Goal: Navigation & Orientation: Find specific page/section

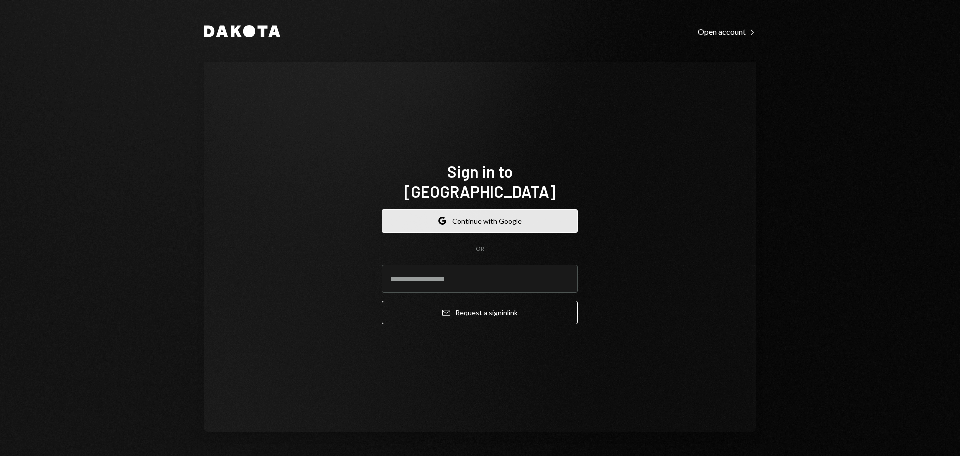
click at [522, 212] on button "Google Continue with Google" at bounding box center [480, 221] width 196 height 24
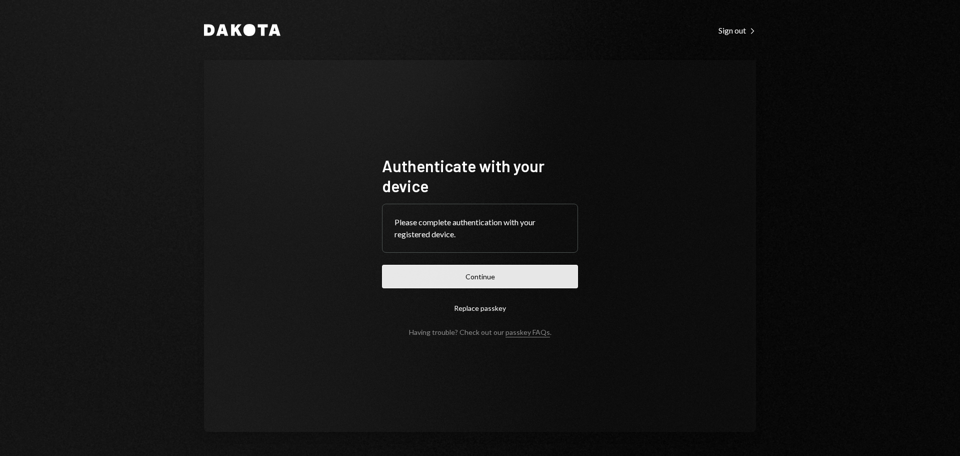
click at [538, 285] on button "Continue" at bounding box center [480, 277] width 196 height 24
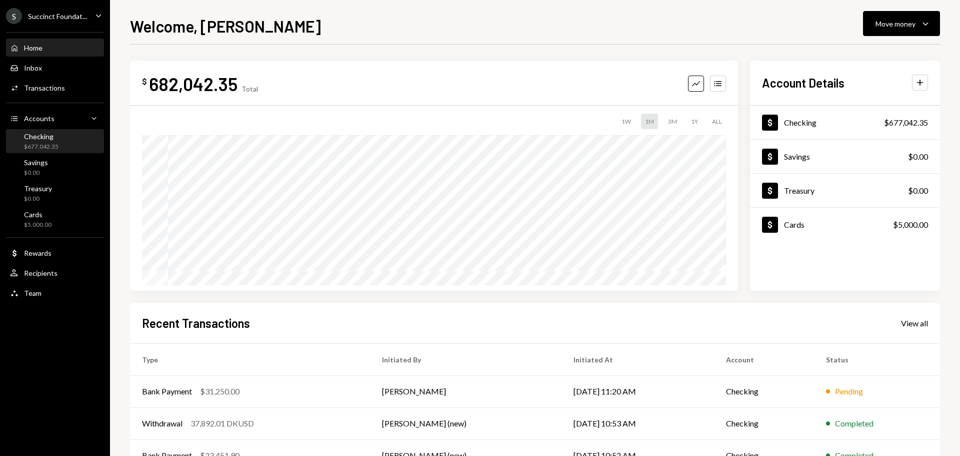
click at [70, 147] on div "Checking $677,042.35" at bounding box center [55, 141] width 90 height 19
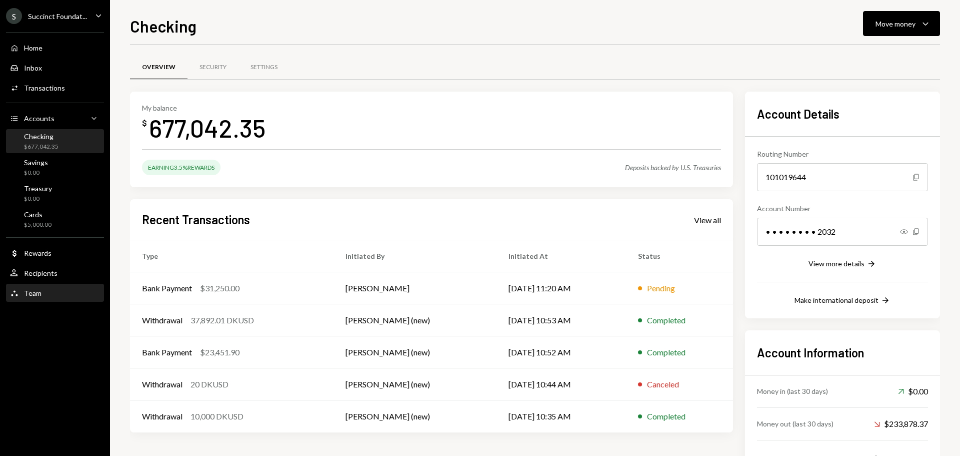
click at [67, 294] on div "Team Team" at bounding box center [55, 293] width 90 height 9
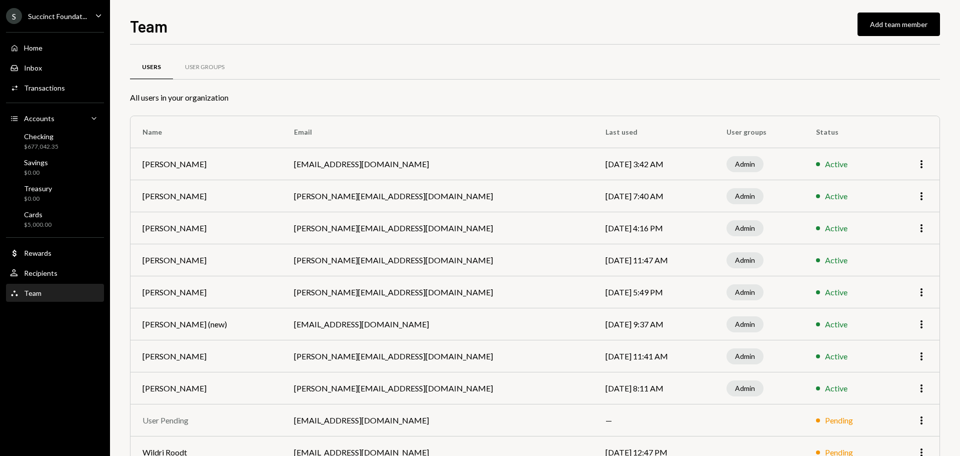
click at [82, 22] on div "S Succinct Foundat..." at bounding box center [46, 16] width 81 height 16
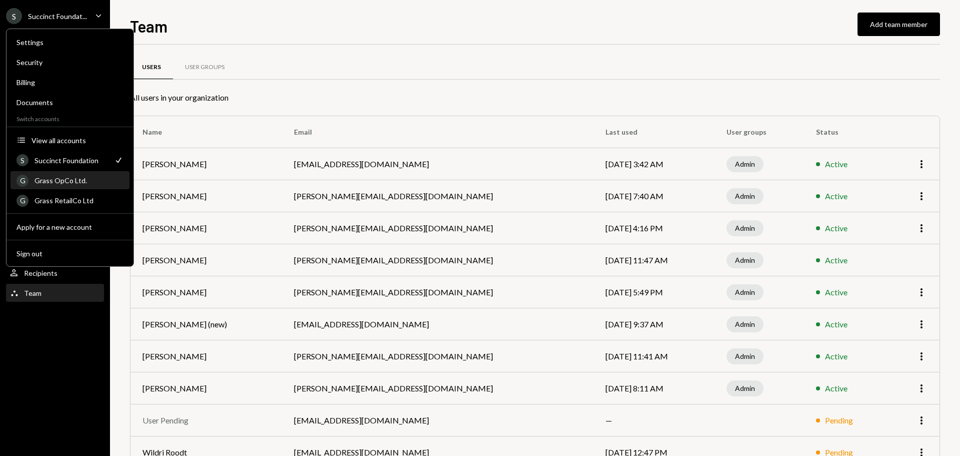
click at [80, 179] on div "Grass OpCo Ltd." at bounding box center [79, 180] width 89 height 9
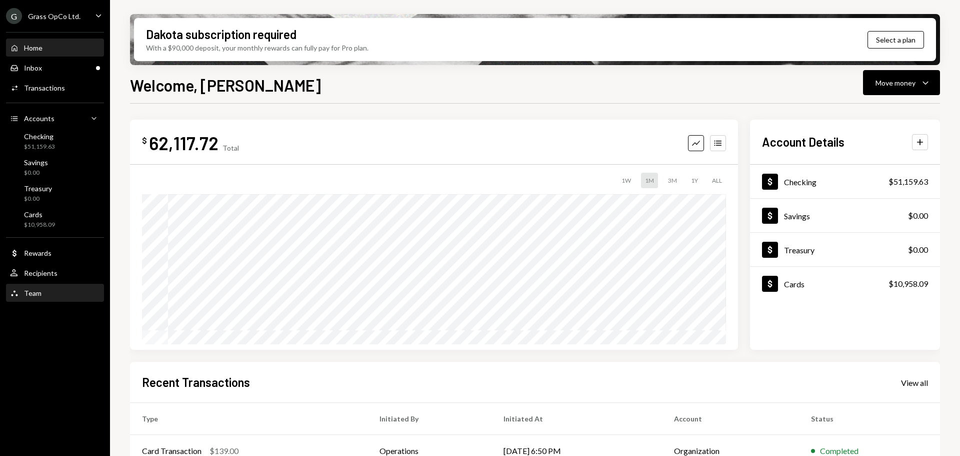
click at [58, 294] on div "Team Team" at bounding box center [55, 293] width 90 height 9
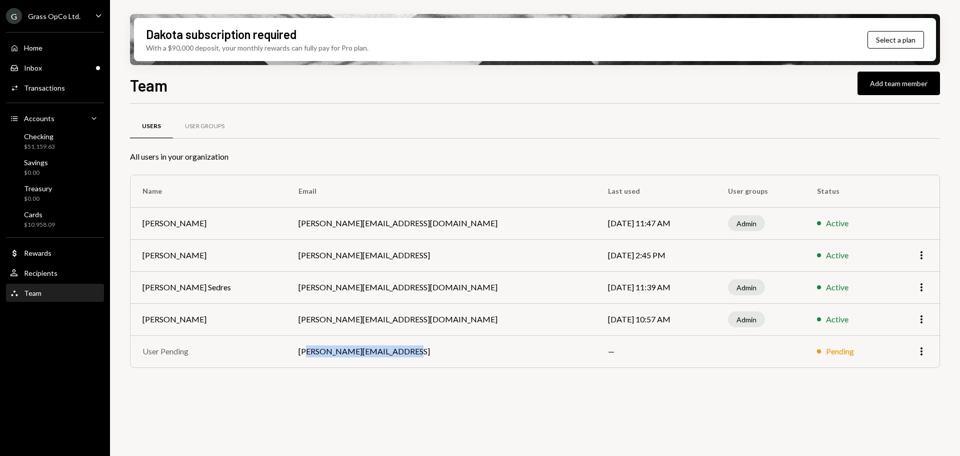
drag, startPoint x: 361, startPoint y: 348, endPoint x: 423, endPoint y: 341, distance: 61.9
click at [423, 341] on td "[PERSON_NAME][EMAIL_ADDRESS]" at bounding box center [442, 351] width 310 height 32
click at [54, 71] on div "Inbox Inbox" at bounding box center [55, 68] width 90 height 9
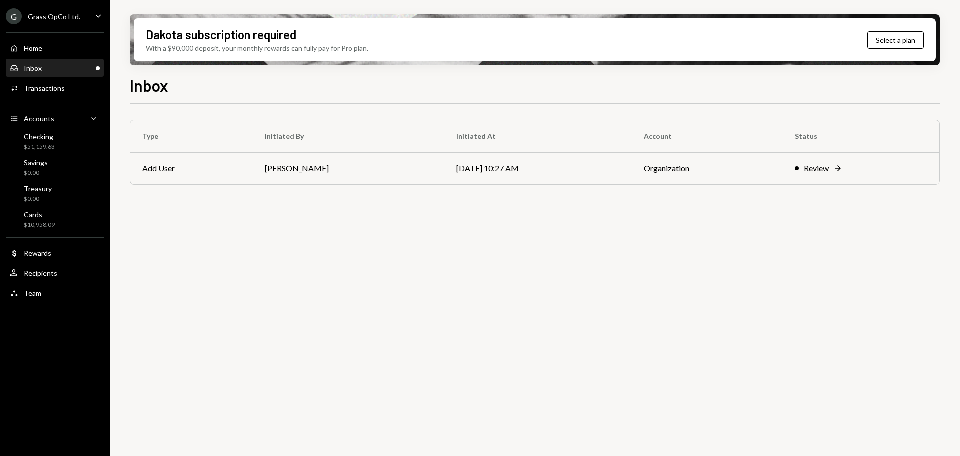
click at [57, 9] on div "G Grass OpCo Ltd." at bounding box center [43, 16] width 75 height 16
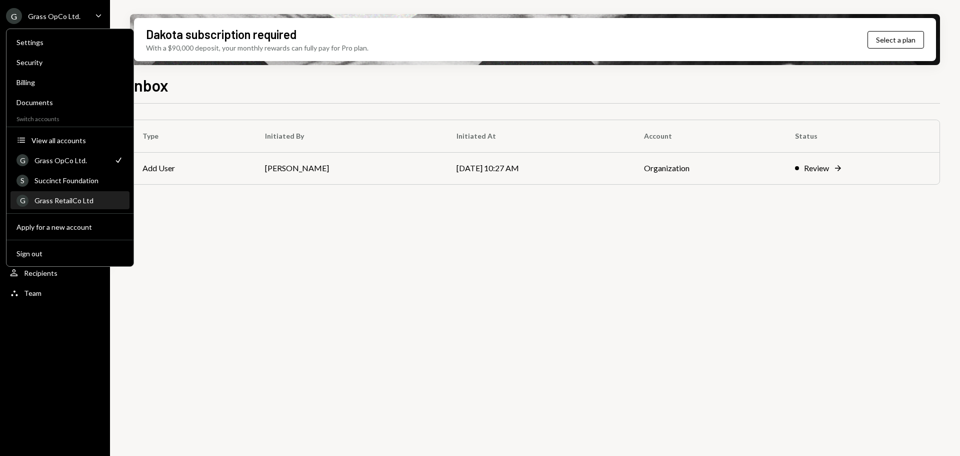
click at [72, 202] on div "Grass RetailCo Ltd" at bounding box center [79, 200] width 89 height 9
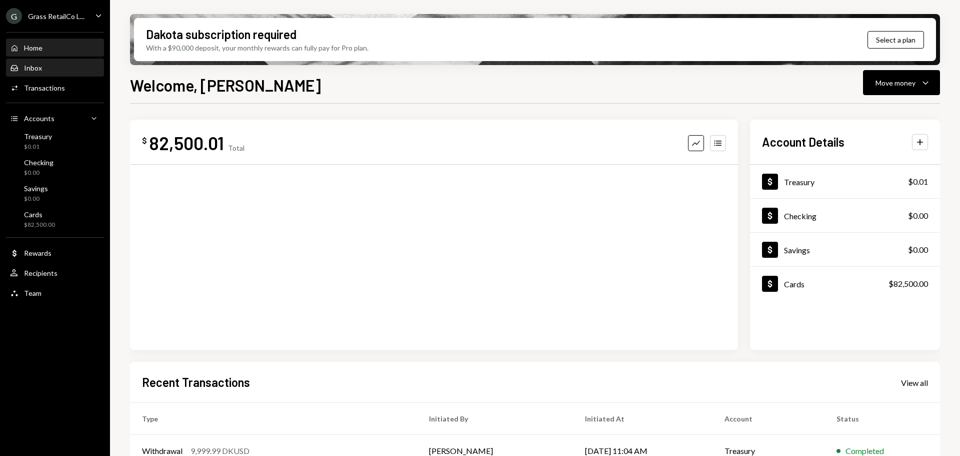
click at [46, 71] on div "Inbox Inbox" at bounding box center [55, 68] width 90 height 9
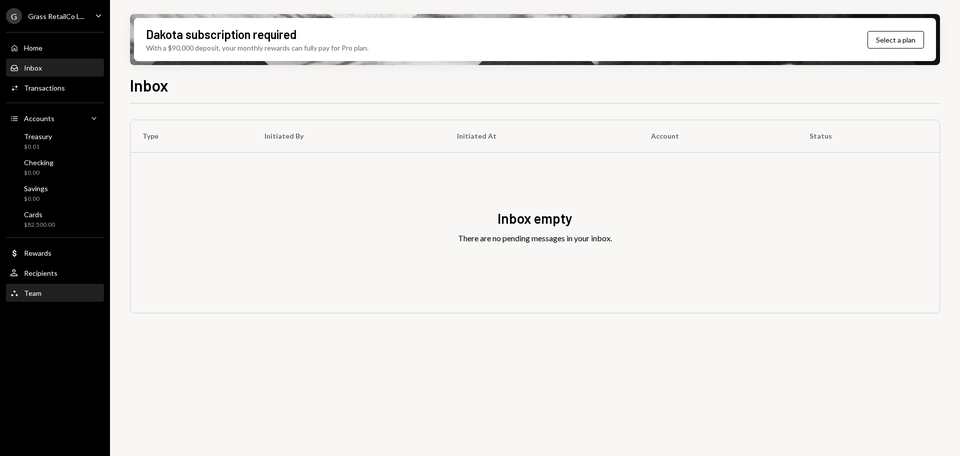
click at [49, 290] on div "Team Team" at bounding box center [55, 293] width 90 height 9
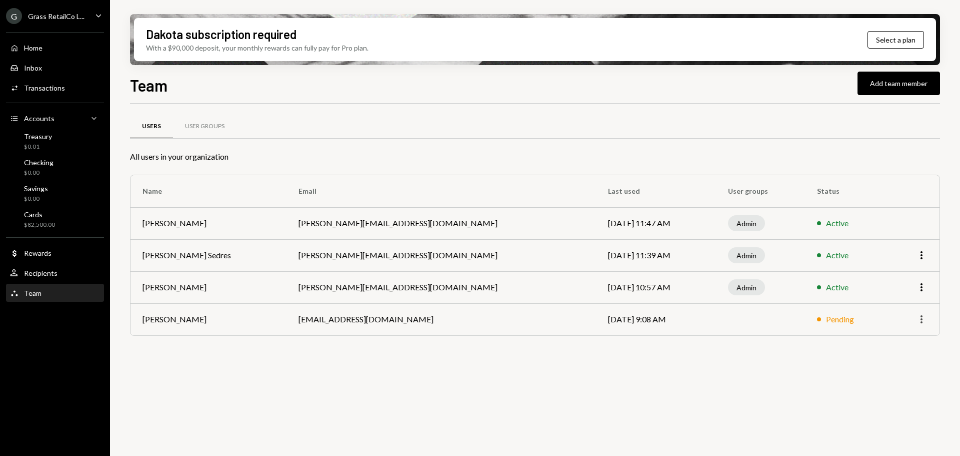
click at [921, 323] on icon "More" at bounding box center [922, 319] width 12 height 12
click at [623, 397] on div "Users User Groups All users in your organization Name Email Last used User grou…" at bounding box center [535, 286] width 810 height 364
click at [43, 17] on div "Grass RetailCo L..." at bounding box center [56, 16] width 57 height 9
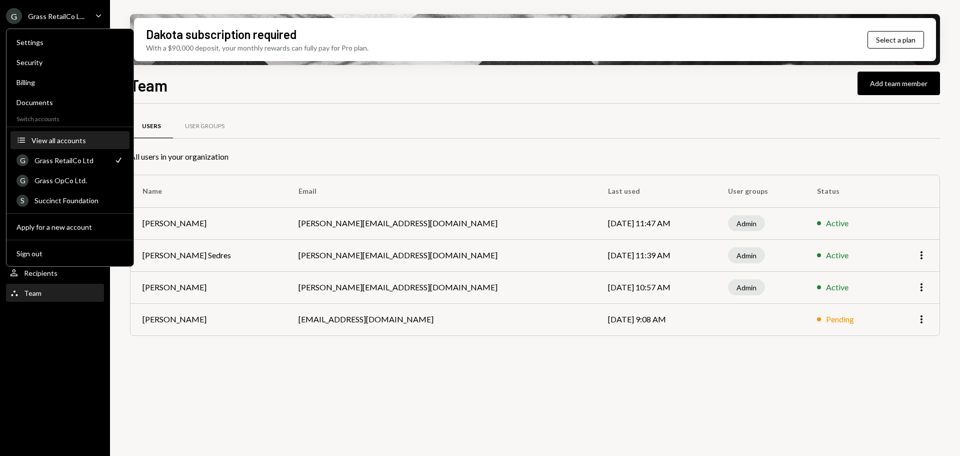
click at [67, 140] on div "View all accounts" at bounding box center [78, 140] width 92 height 9
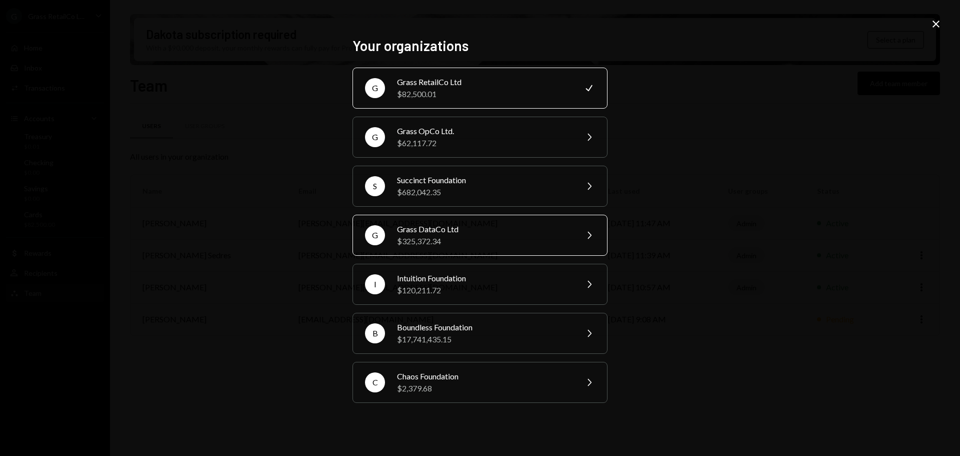
click at [428, 235] on div "$325,372.34" at bounding box center [484, 241] width 174 height 12
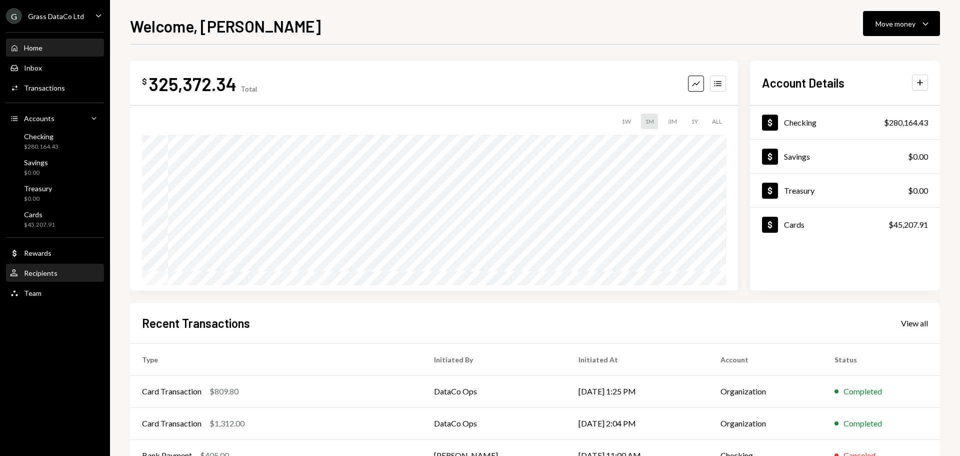
click at [45, 281] on div "User Recipients" at bounding box center [55, 273] width 90 height 17
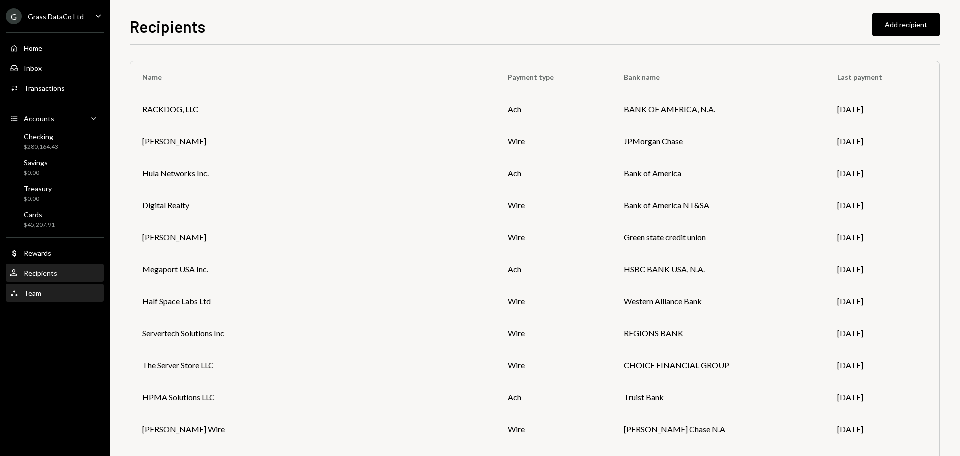
click at [40, 291] on div "Team" at bounding box center [33, 293] width 18 height 9
